Goal: Task Accomplishment & Management: Manage account settings

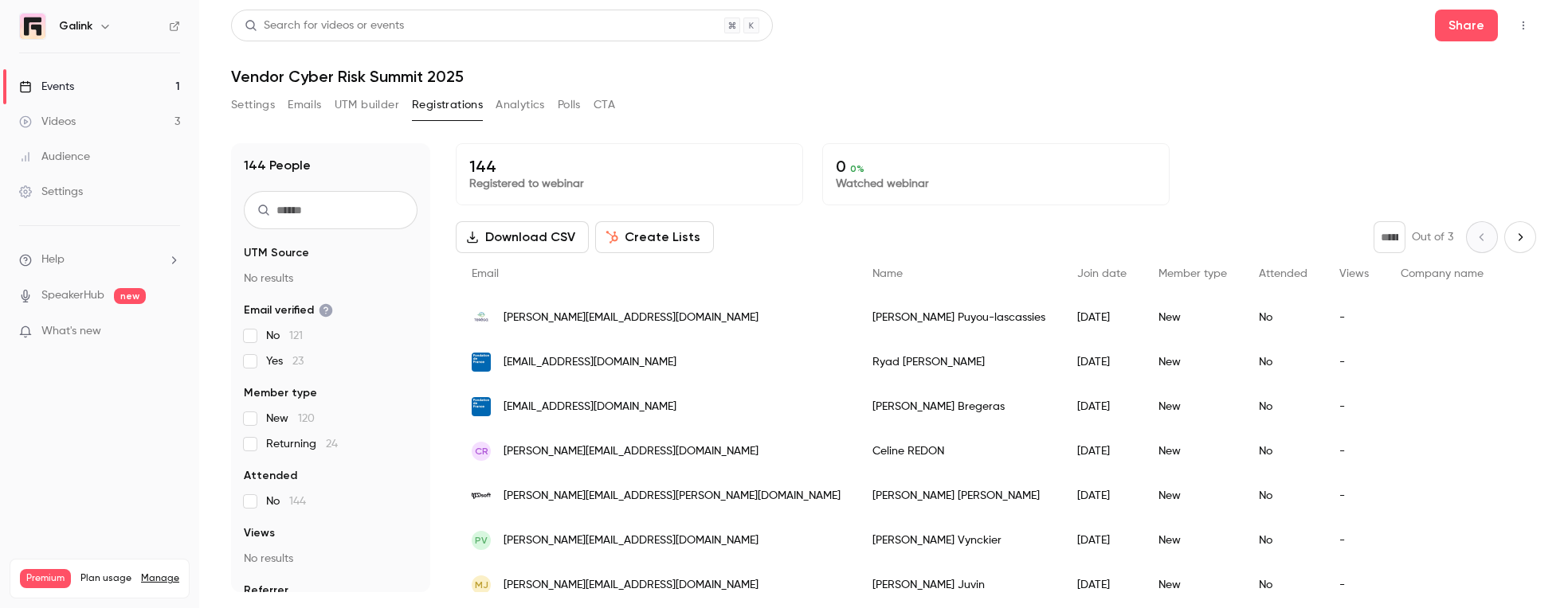
click at [83, 89] on link "Events 1" at bounding box center [99, 87] width 199 height 35
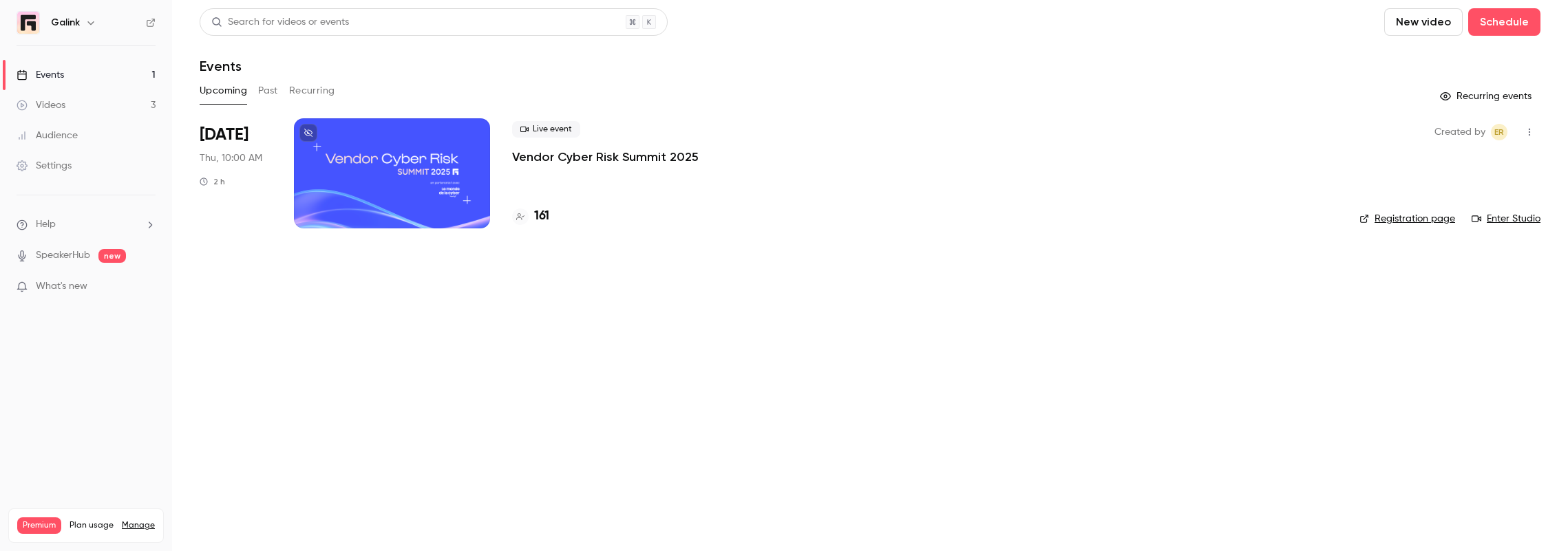
click at [528, 160] on p "Vendor Cyber Risk Summit 2025" at bounding box center [605, 157] width 187 height 17
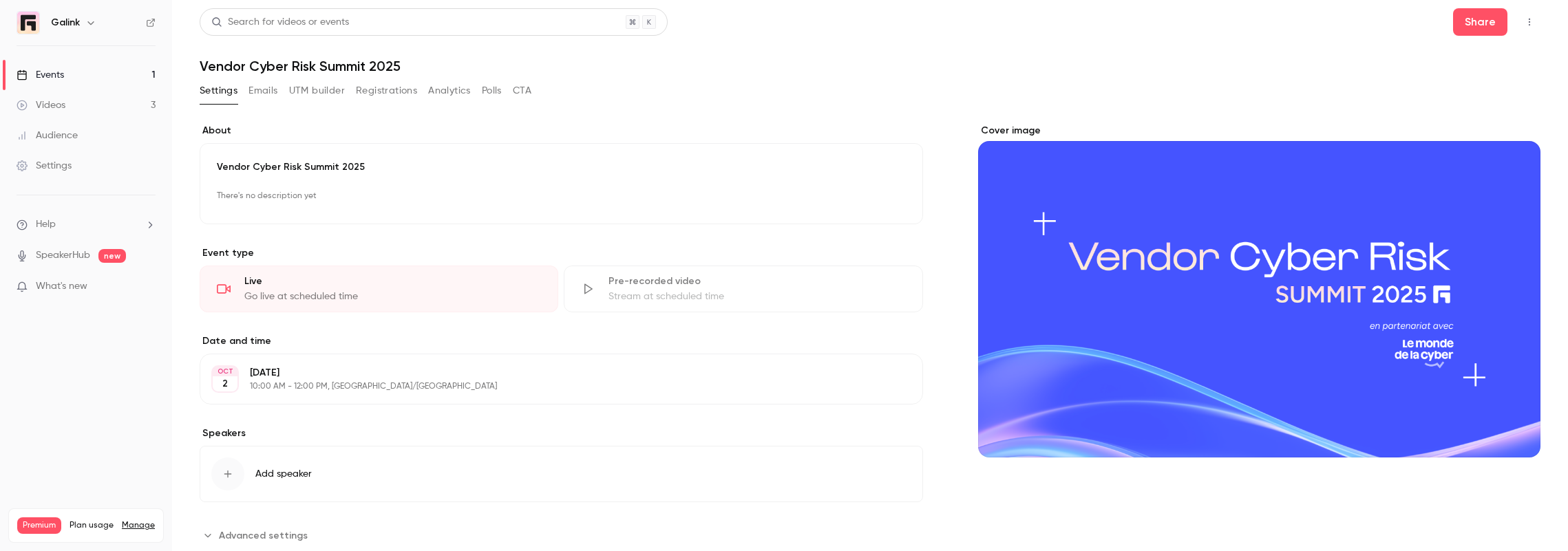
click at [77, 72] on link "Events 1" at bounding box center [86, 75] width 172 height 30
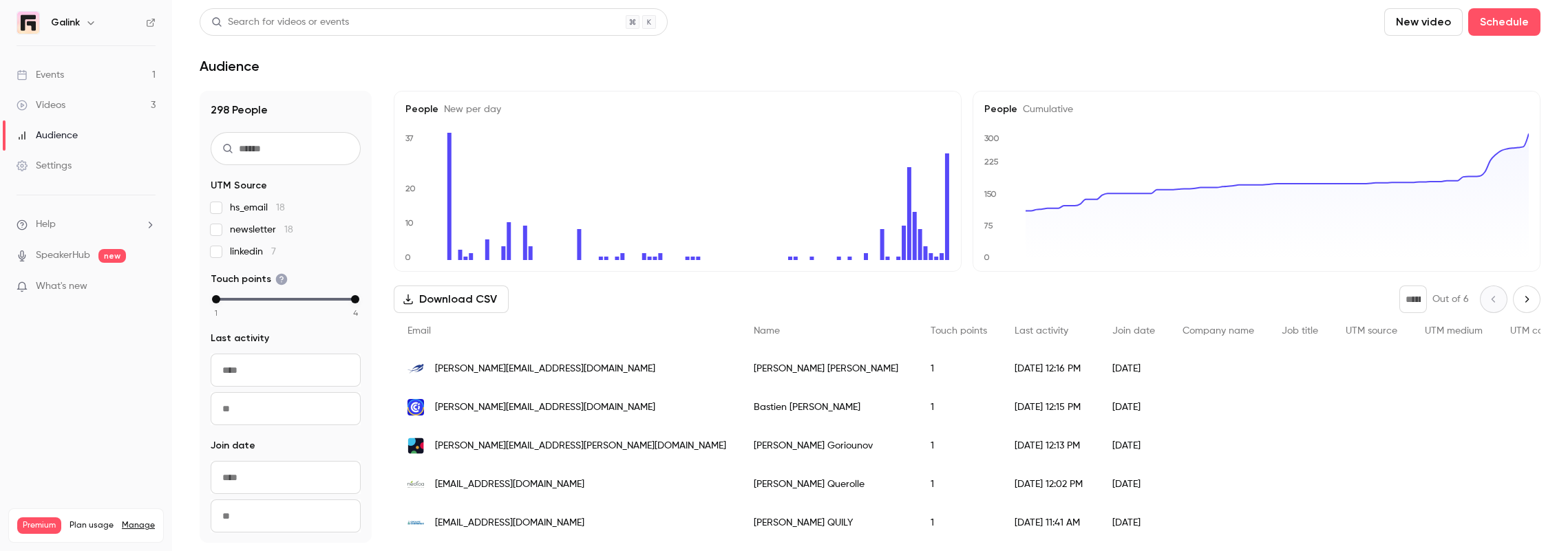
click at [102, 70] on link "Events 1" at bounding box center [86, 75] width 172 height 30
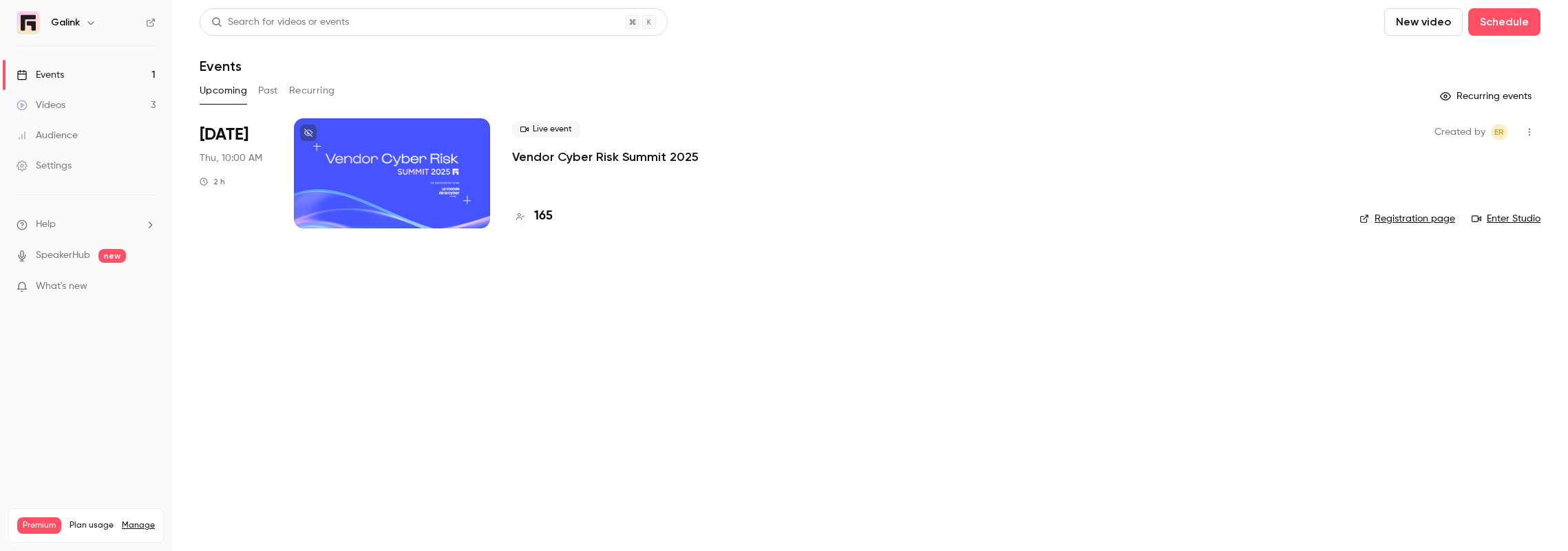
click at [582, 164] on p "Vendor Cyber Risk Summit 2025" at bounding box center [605, 157] width 187 height 17
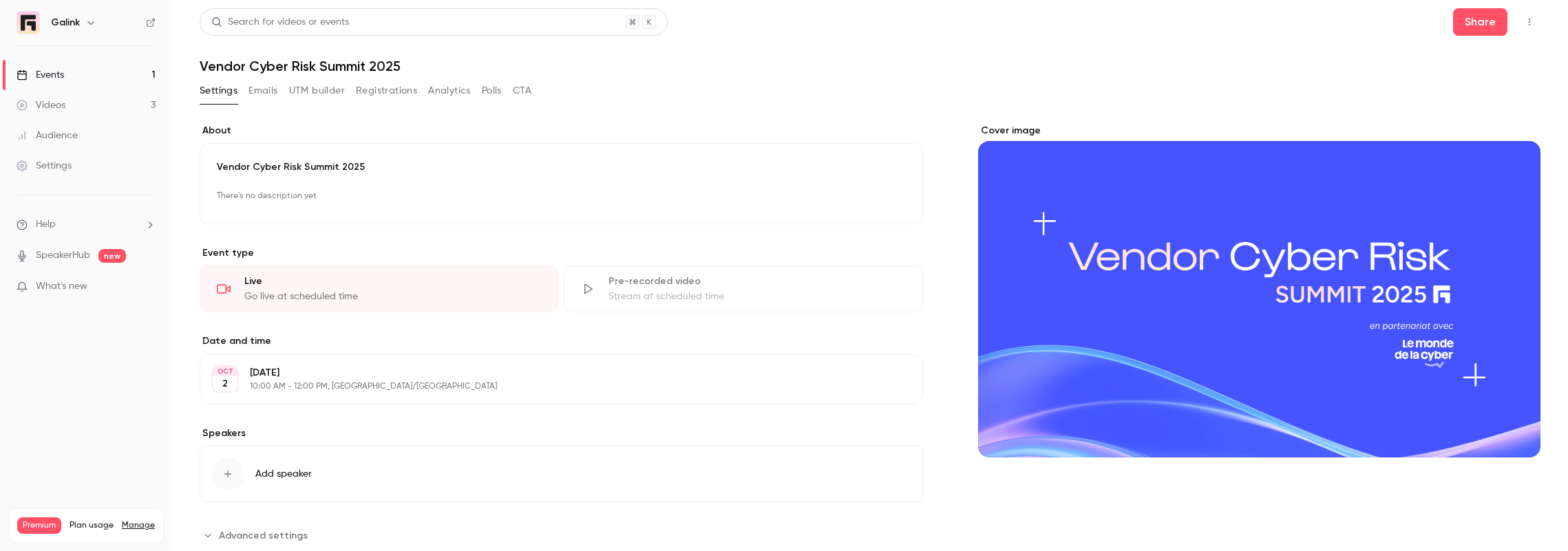
click at [401, 93] on button "Registrations" at bounding box center [386, 90] width 61 height 22
